Goal: Task Accomplishment & Management: Use online tool/utility

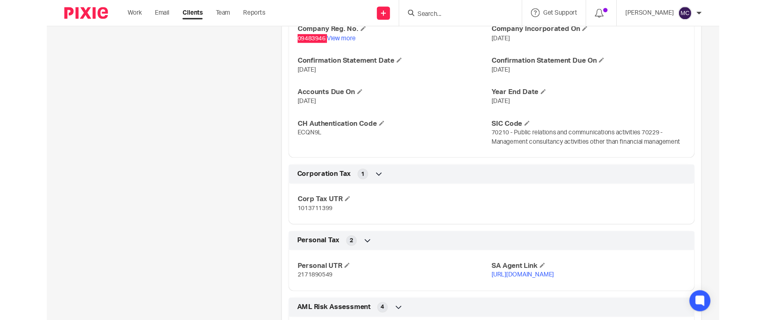
scroll to position [854, 0]
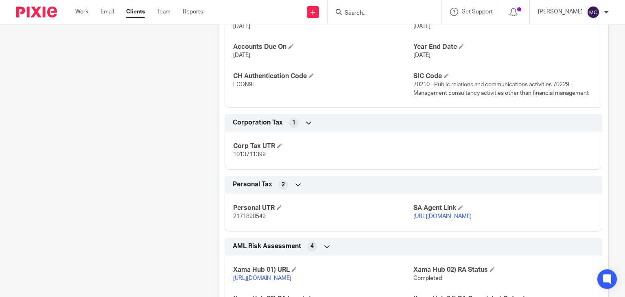
click at [247, 157] on p "1013711399" at bounding box center [323, 154] width 180 height 8
copy span "1013711399"
click at [224, 82] on div "Company Reg. No. 09483946 View more Company Incorporated On 11 Mar 2015 Confirm…" at bounding box center [412, 38] width 377 height 140
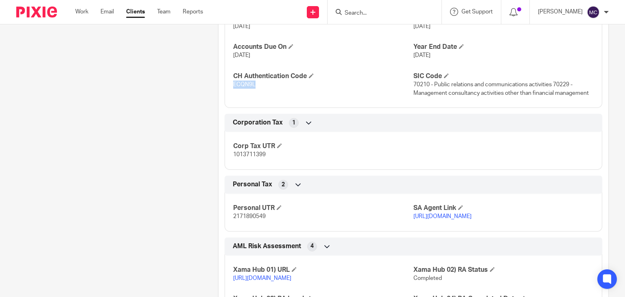
copy span "ECQN9L"
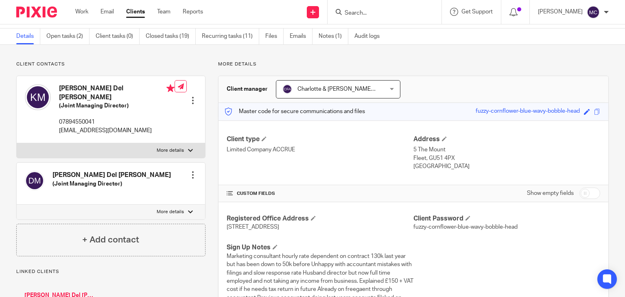
scroll to position [0, 0]
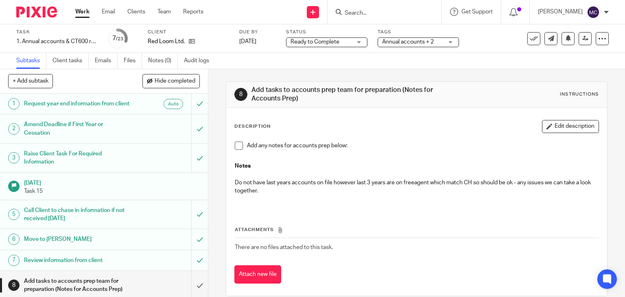
click at [326, 46] on span "Ready to Complete" at bounding box center [320, 42] width 61 height 9
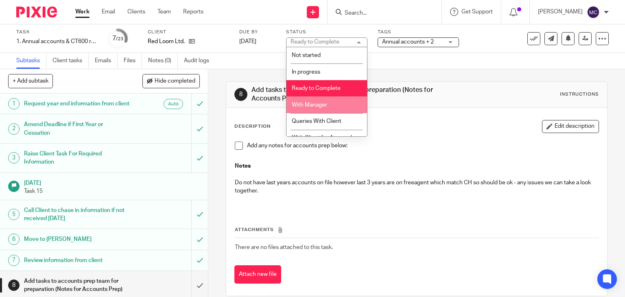
click at [319, 105] on span "With Manager" at bounding box center [309, 105] width 35 height 6
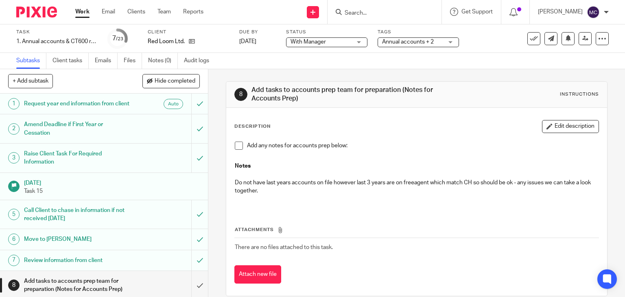
click at [397, 41] on span "Annual accounts + 2" at bounding box center [408, 42] width 52 height 6
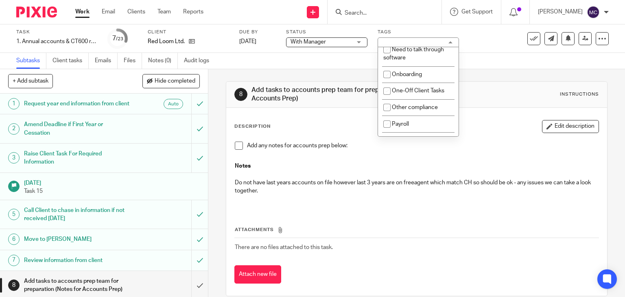
scroll to position [285, 0]
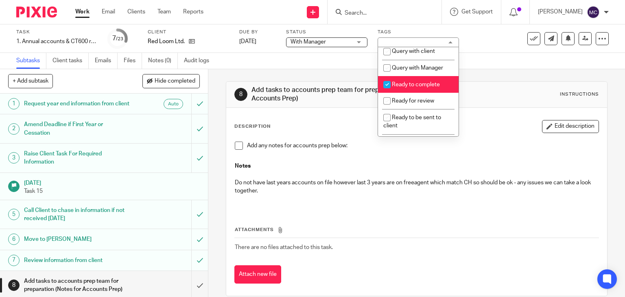
click at [408, 92] on li "Ready to complete" at bounding box center [418, 84] width 81 height 17
checkbox input "false"
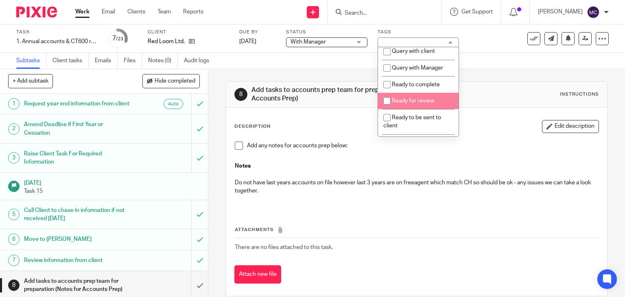
click at [405, 104] on span "Ready for review" at bounding box center [413, 101] width 42 height 6
checkbox input "true"
click at [385, 180] on p "Do not have last years accounts on file however last 3 years are on freeagent w…" at bounding box center [417, 187] width 364 height 17
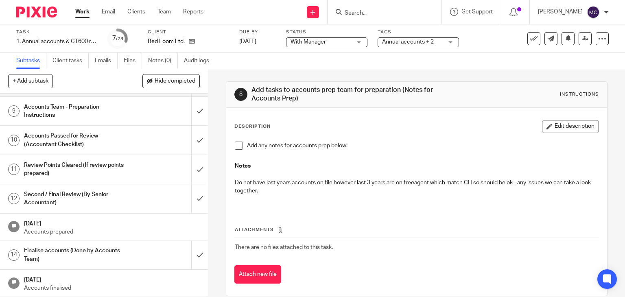
scroll to position [163, 0]
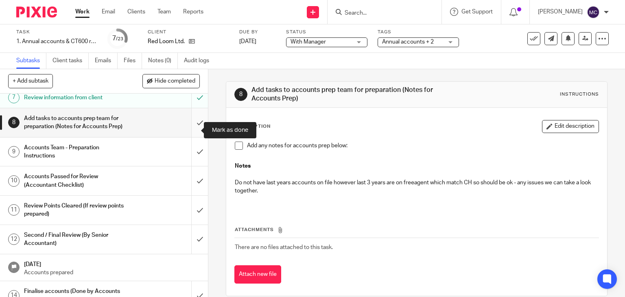
click at [191, 127] on input "submit" at bounding box center [104, 122] width 208 height 29
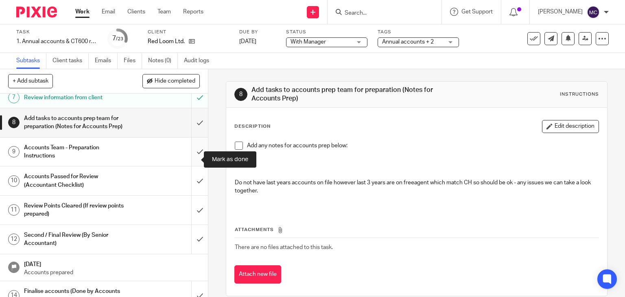
click at [192, 150] on input "submit" at bounding box center [104, 151] width 208 height 29
click at [191, 187] on input "submit" at bounding box center [104, 180] width 208 height 29
